Goal: Task Accomplishment & Management: Use online tool/utility

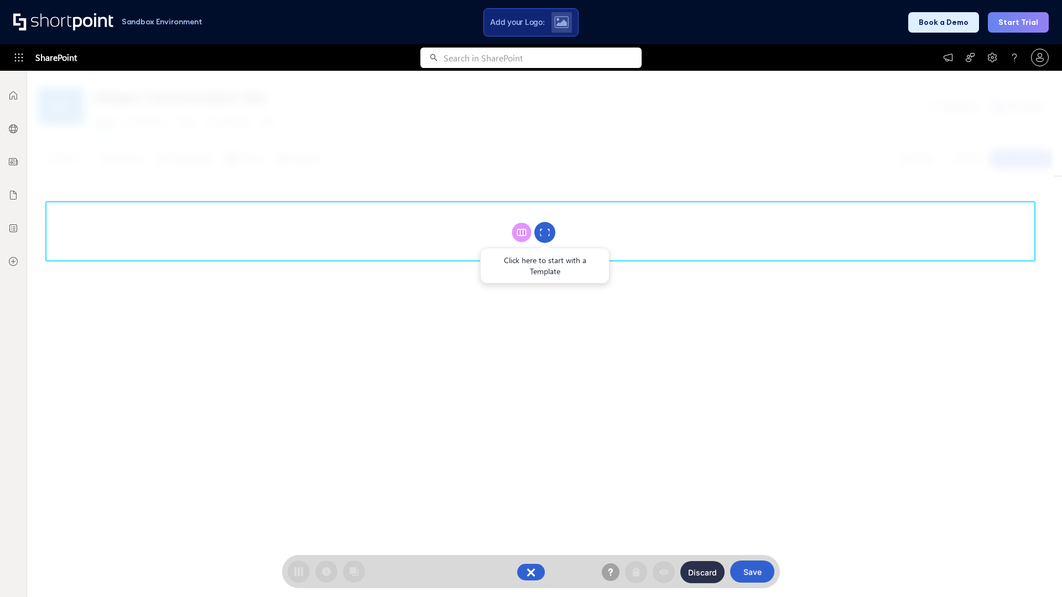
click at [545, 232] on circle at bounding box center [544, 232] width 21 height 21
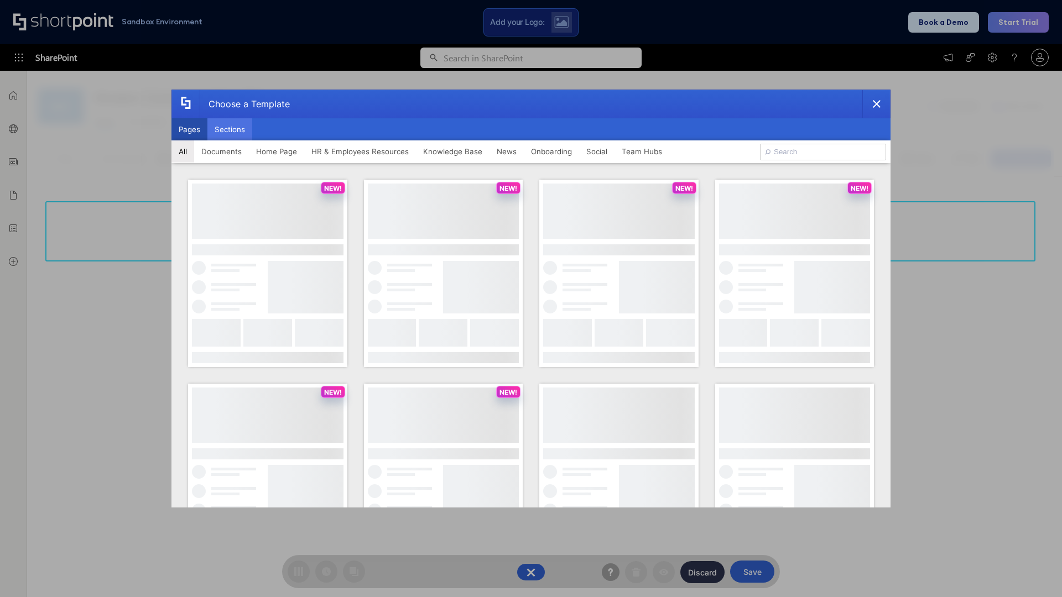
click at [230, 129] on button "Sections" at bounding box center [229, 129] width 45 height 22
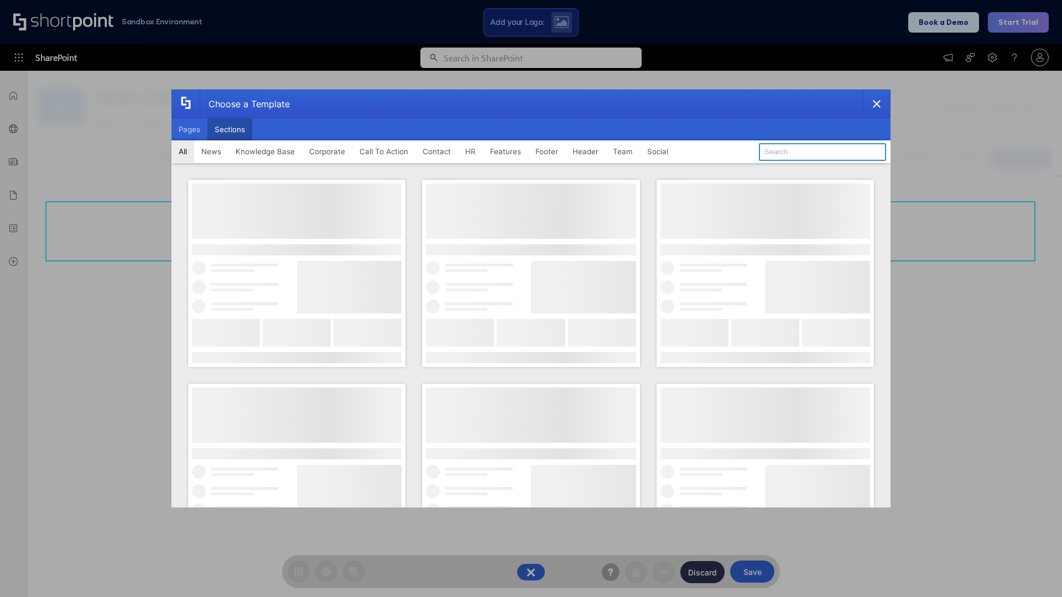
type input "Footer 3"
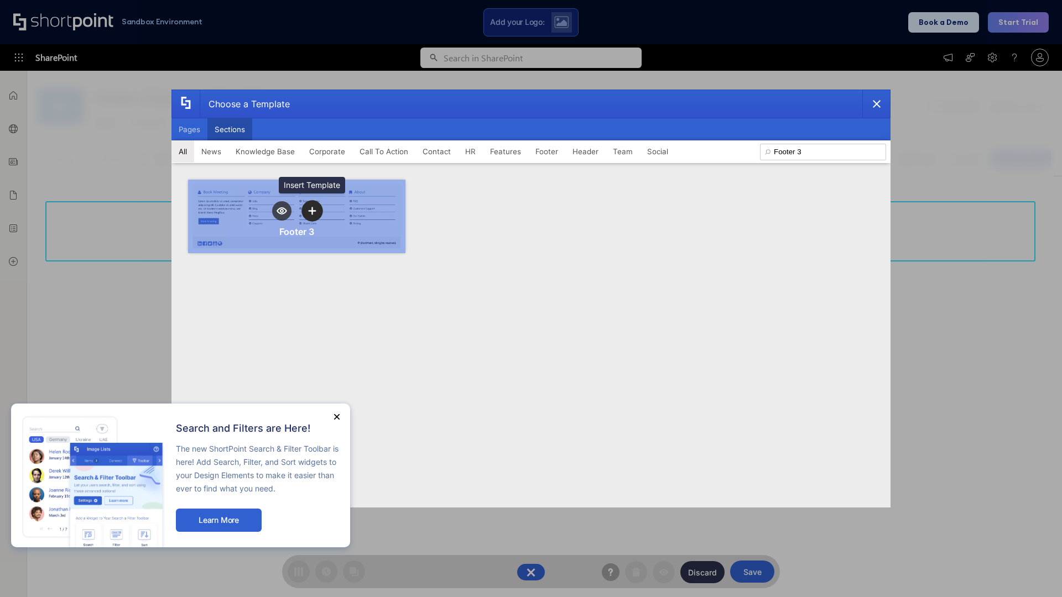
click at [312, 211] on icon "template selector" at bounding box center [312, 211] width 8 height 8
